Goal: Task Accomplishment & Management: Manage account settings

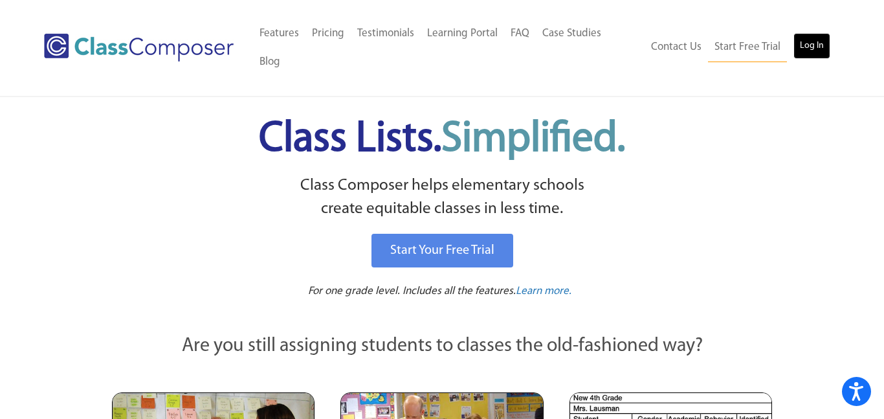
click at [813, 33] on link "Log In" at bounding box center [811, 46] width 37 height 26
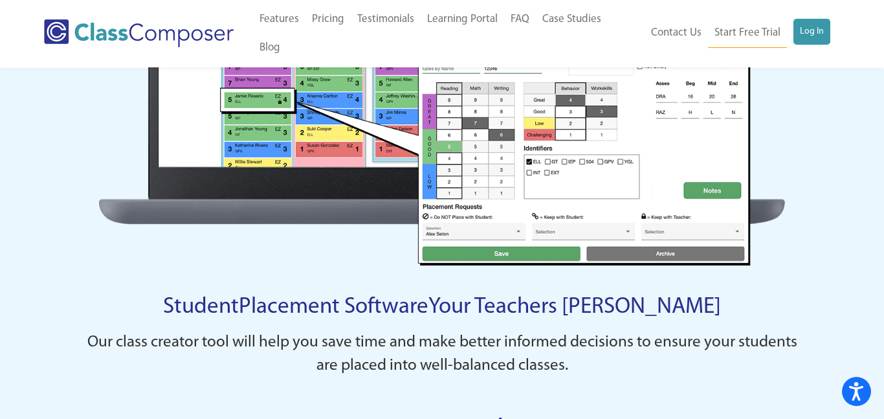
scroll to position [852, 0]
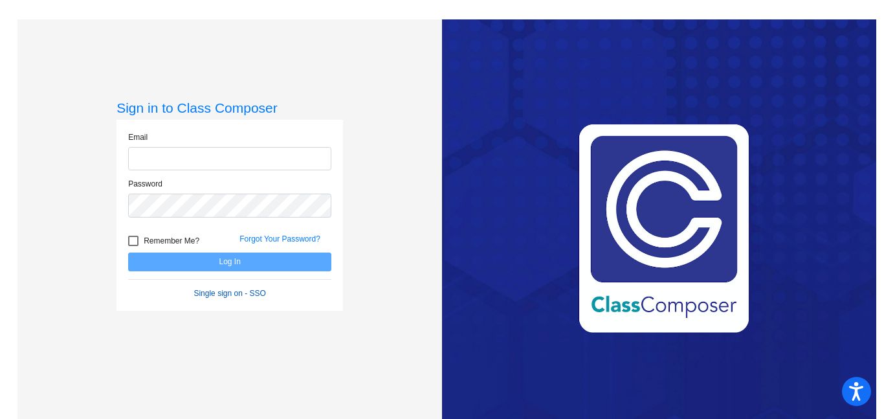
click at [214, 294] on form "Email Password Remember Me? Forgot Your Password? Log In Single sign on - SSO" at bounding box center [229, 215] width 203 height 168
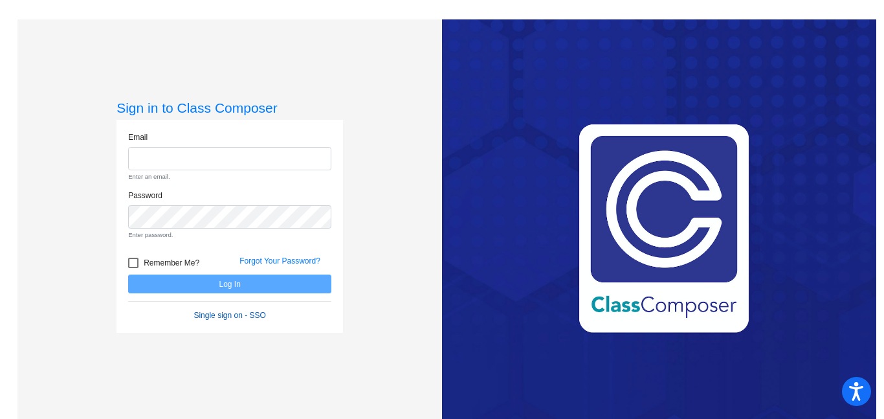
click at [219, 314] on link "Single sign on - SSO" at bounding box center [229, 315] width 72 height 9
